Goal: Entertainment & Leisure: Consume media (video, audio)

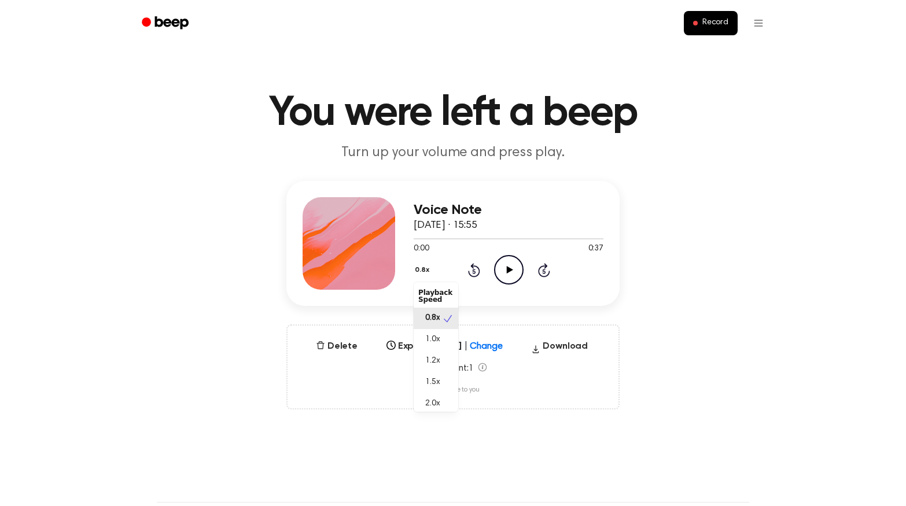
click at [422, 264] on button "0.8x" at bounding box center [424, 270] width 20 height 20
click at [511, 292] on div "Voice Note [DATE] · 15:55 0:00 0:37 Your browser does not support the [object O…" at bounding box center [452, 243] width 333 height 125
click at [504, 271] on icon "Play Audio" at bounding box center [509, 270] width 30 height 30
click at [504, 271] on icon "Pause Audio" at bounding box center [509, 270] width 30 height 30
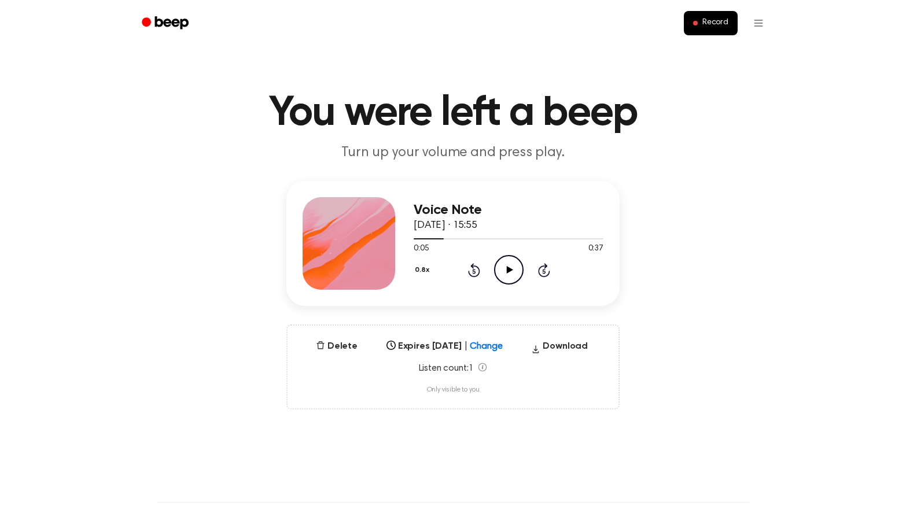
click at [504, 271] on icon "Play Audio" at bounding box center [509, 270] width 30 height 30
click at [504, 271] on icon "Pause Audio" at bounding box center [509, 270] width 30 height 30
click at [504, 271] on icon "Play Audio" at bounding box center [509, 270] width 30 height 30
click at [504, 271] on icon "Pause Audio" at bounding box center [509, 270] width 30 height 30
click at [504, 271] on icon "Play Audio" at bounding box center [509, 270] width 30 height 30
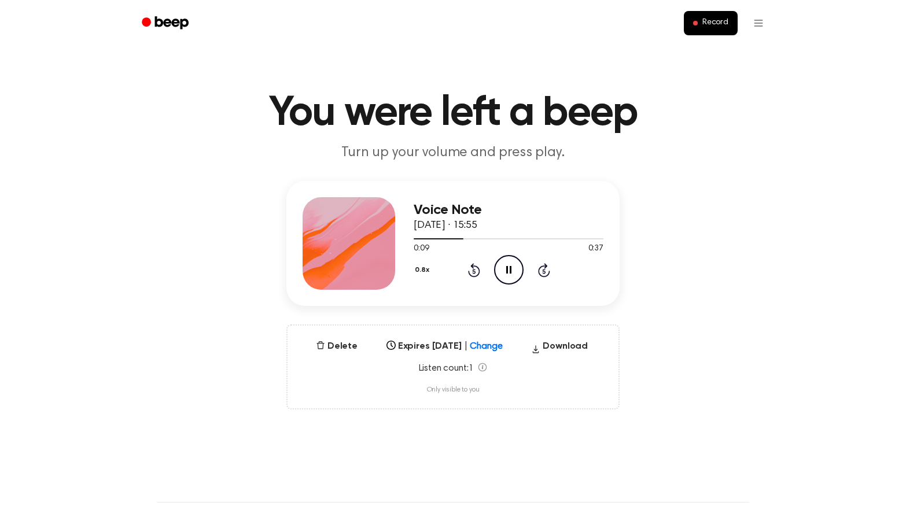
click at [504, 271] on icon "Pause Audio" at bounding box center [509, 270] width 30 height 30
click at [504, 271] on icon "Play Audio" at bounding box center [509, 270] width 30 height 30
click at [504, 269] on icon "Pause Audio" at bounding box center [509, 270] width 30 height 30
click at [504, 269] on icon "Play Audio" at bounding box center [509, 270] width 30 height 30
click at [504, 269] on icon "Pause Audio" at bounding box center [509, 270] width 30 height 30
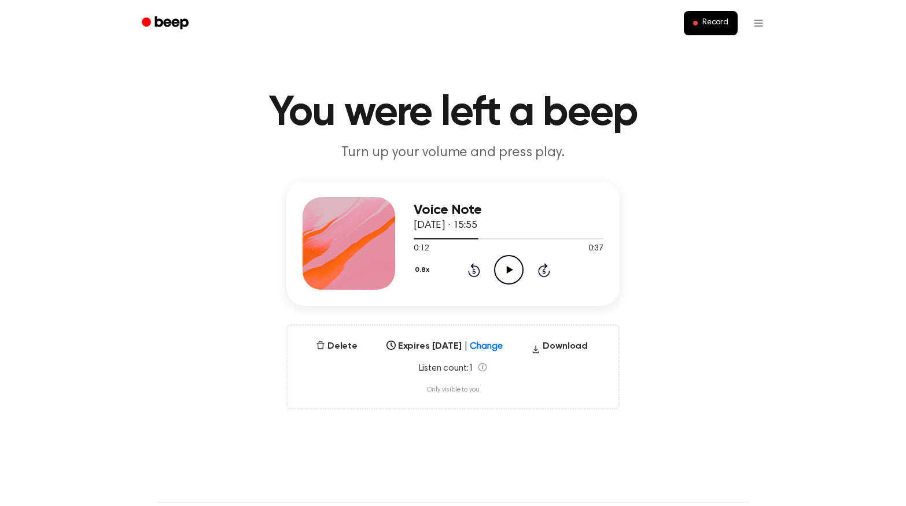
click at [504, 269] on icon "Play Audio" at bounding box center [509, 270] width 30 height 30
click at [504, 269] on icon "Pause Audio" at bounding box center [509, 270] width 30 height 30
click at [504, 269] on icon "Play Audio" at bounding box center [509, 270] width 30 height 30
click at [504, 269] on icon "Pause Audio" at bounding box center [509, 270] width 30 height 30
click at [504, 269] on icon "Play Audio" at bounding box center [509, 270] width 30 height 30
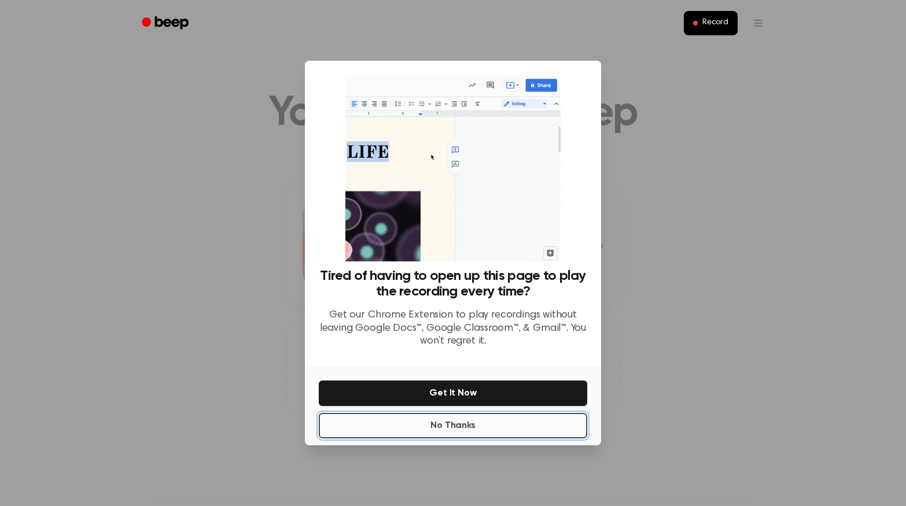
click at [458, 423] on button "No Thanks" at bounding box center [453, 425] width 268 height 25
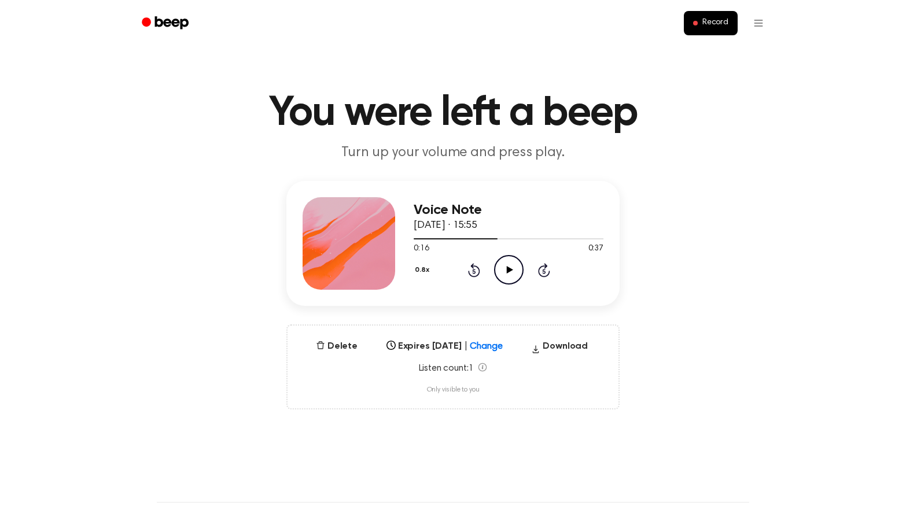
click at [509, 277] on icon "Play Audio" at bounding box center [509, 270] width 30 height 30
click at [509, 276] on icon "Pause Audio" at bounding box center [509, 270] width 30 height 30
click at [509, 276] on icon "Play Audio" at bounding box center [509, 270] width 30 height 30
click at [509, 275] on icon "Pause Audio" at bounding box center [509, 270] width 30 height 30
click at [509, 275] on icon "Play Audio" at bounding box center [509, 270] width 30 height 30
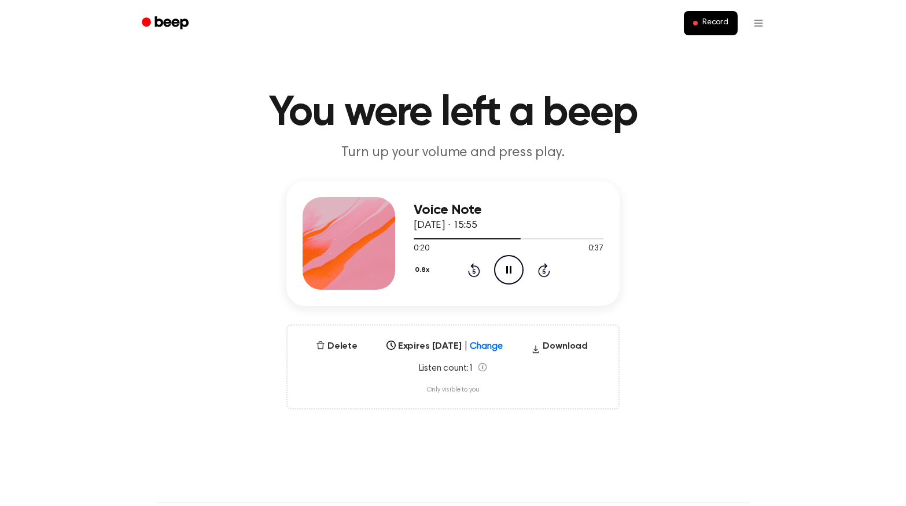
click at [509, 275] on icon "Pause Audio" at bounding box center [509, 270] width 30 height 30
click at [509, 275] on icon "Play Audio" at bounding box center [509, 270] width 30 height 30
click at [509, 275] on icon "Pause Audio" at bounding box center [509, 270] width 30 height 30
click at [509, 275] on icon "Play Audio" at bounding box center [509, 270] width 30 height 30
click at [509, 275] on icon "Pause Audio" at bounding box center [509, 270] width 30 height 30
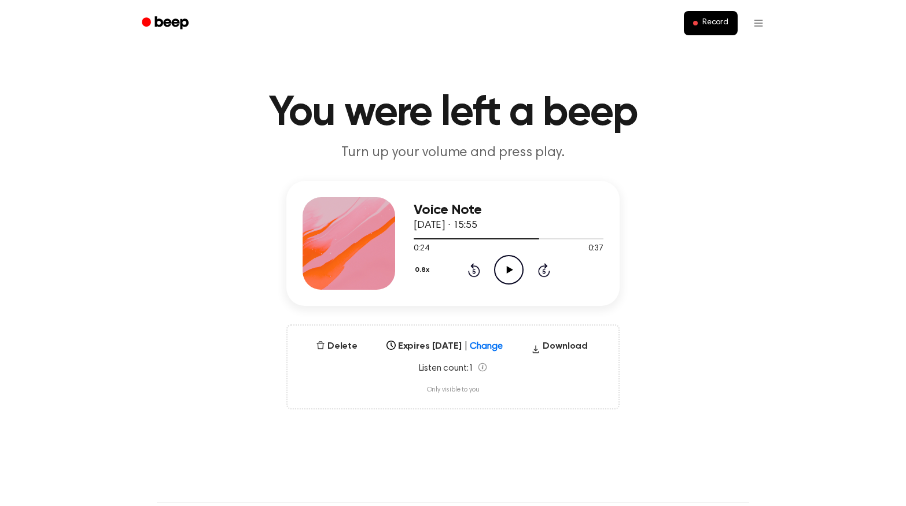
click at [509, 275] on icon "Play Audio" at bounding box center [509, 270] width 30 height 30
click at [509, 275] on icon "Pause Audio" at bounding box center [509, 270] width 30 height 30
click at [509, 275] on icon "Play Audio" at bounding box center [509, 270] width 30 height 30
click at [509, 275] on icon "Pause Audio" at bounding box center [509, 270] width 30 height 30
click at [509, 274] on icon "Play Audio" at bounding box center [509, 270] width 30 height 30
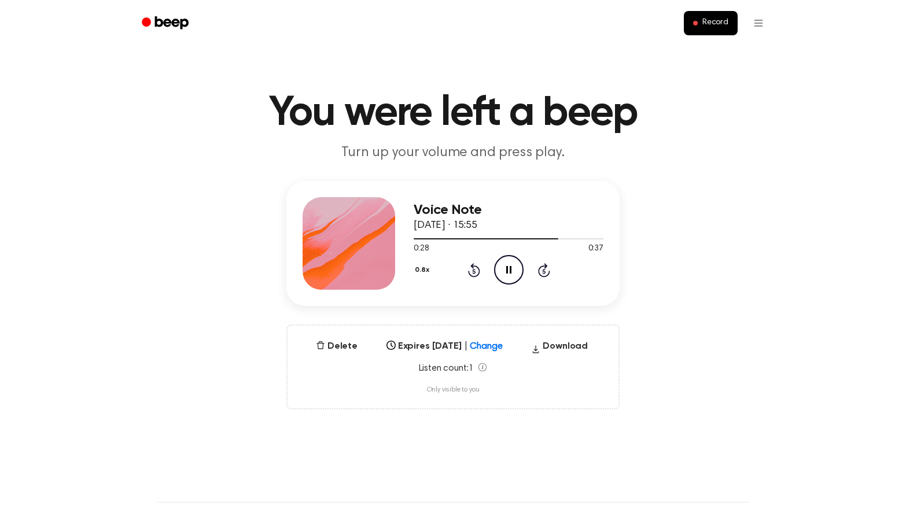
click at [509, 274] on icon "Pause Audio" at bounding box center [509, 270] width 30 height 30
click at [509, 272] on icon "Play Audio" at bounding box center [509, 270] width 30 height 30
click at [507, 275] on icon "Pause Audio" at bounding box center [509, 270] width 30 height 30
click at [507, 275] on icon "Play Audio" at bounding box center [509, 270] width 30 height 30
click at [507, 275] on icon "Pause Audio" at bounding box center [509, 270] width 30 height 30
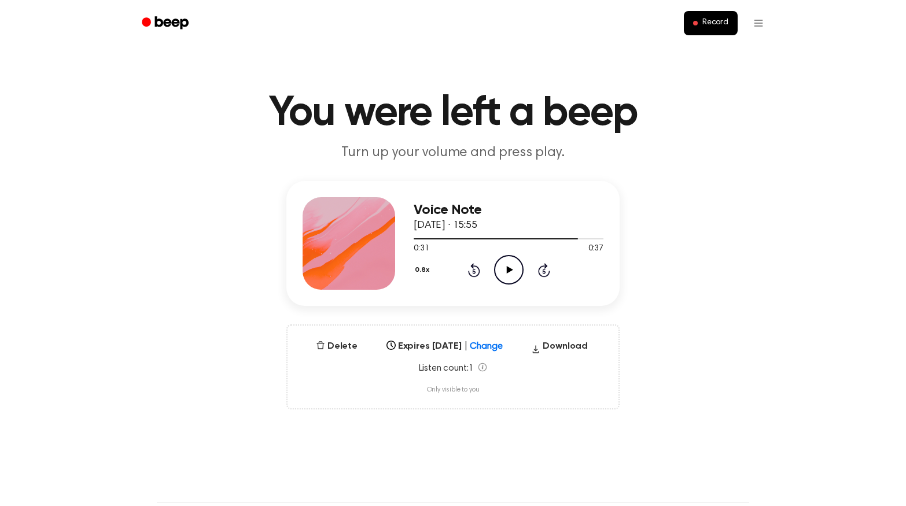
click at [507, 275] on icon "Play Audio" at bounding box center [509, 270] width 30 height 30
click at [507, 274] on icon "Pause Audio" at bounding box center [509, 270] width 30 height 30
click at [507, 274] on icon "Play Audio" at bounding box center [509, 270] width 30 height 30
click at [507, 274] on icon "Pause Audio" at bounding box center [509, 270] width 30 height 30
click at [507, 274] on icon "Play Audio" at bounding box center [509, 270] width 30 height 30
